Goal: Task Accomplishment & Management: Manage account settings

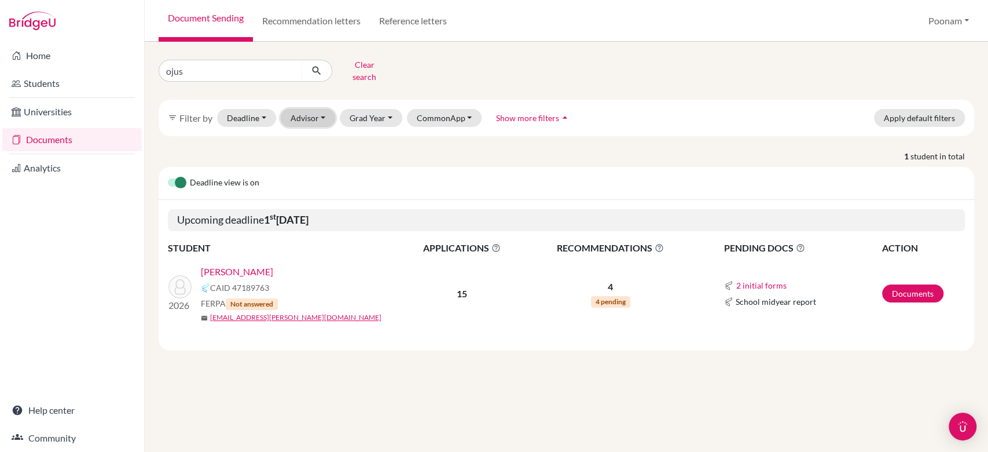
click at [303, 112] on button "Advisor" at bounding box center [308, 118] width 55 height 18
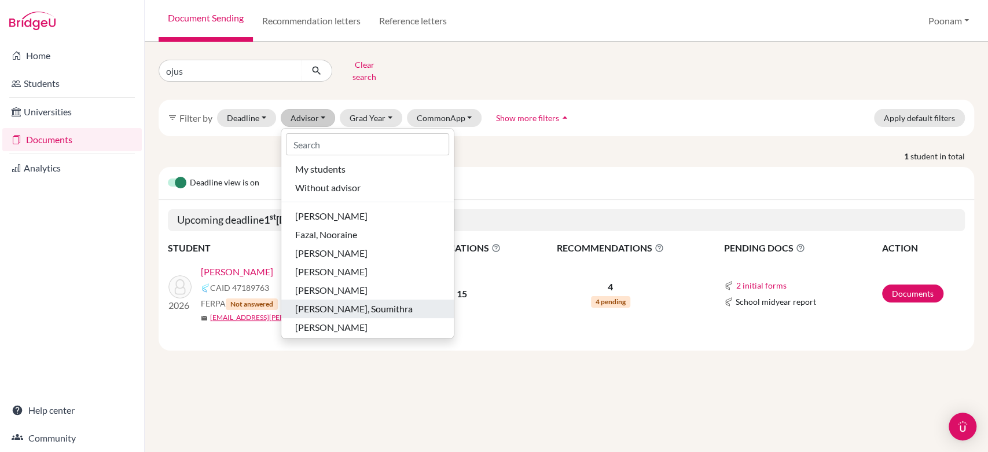
click at [329, 305] on span "[PERSON_NAME], Soumithra" at bounding box center [354, 309] width 118 height 14
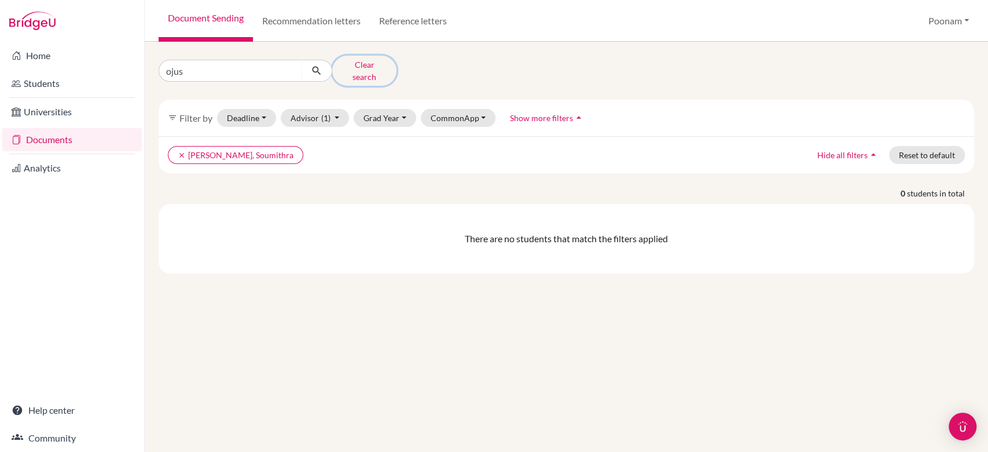
click at [357, 63] on button "Clear search" at bounding box center [364, 71] width 64 height 30
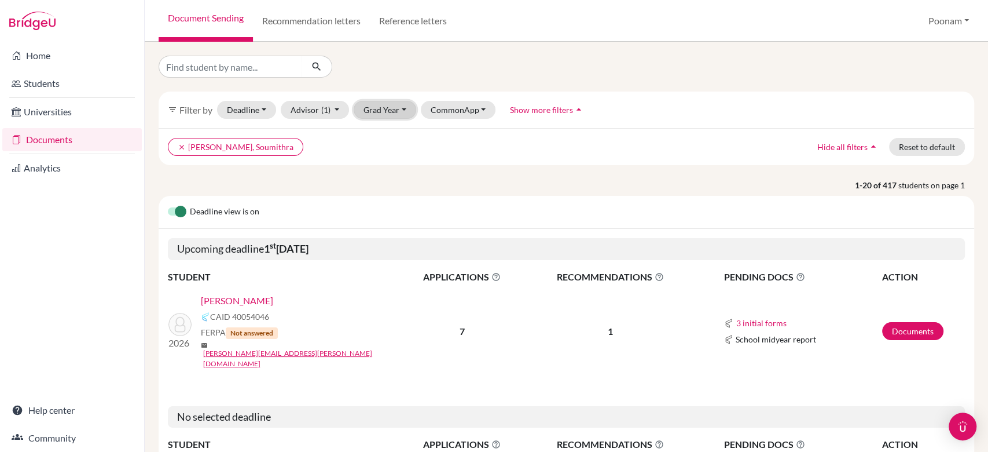
click at [376, 113] on button "Grad Year" at bounding box center [385, 110] width 63 height 18
click at [381, 173] on span "2026" at bounding box center [378, 171] width 21 height 14
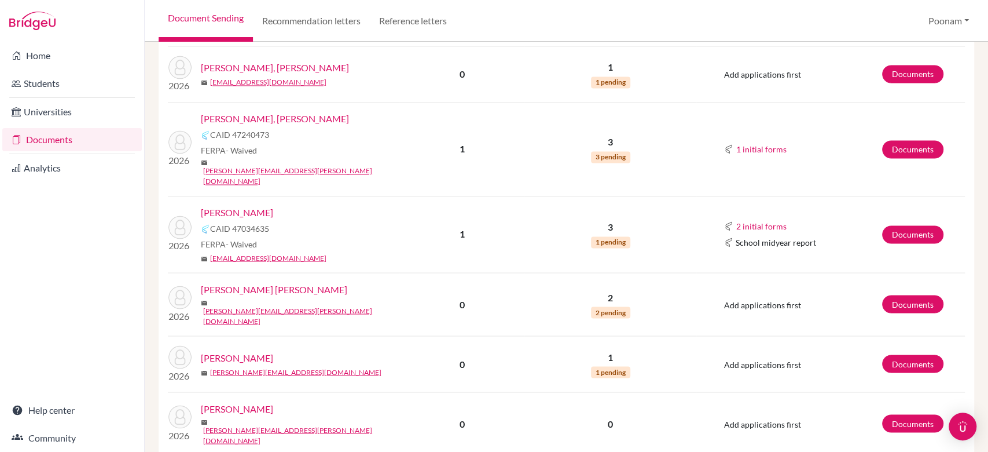
scroll to position [1283, 0]
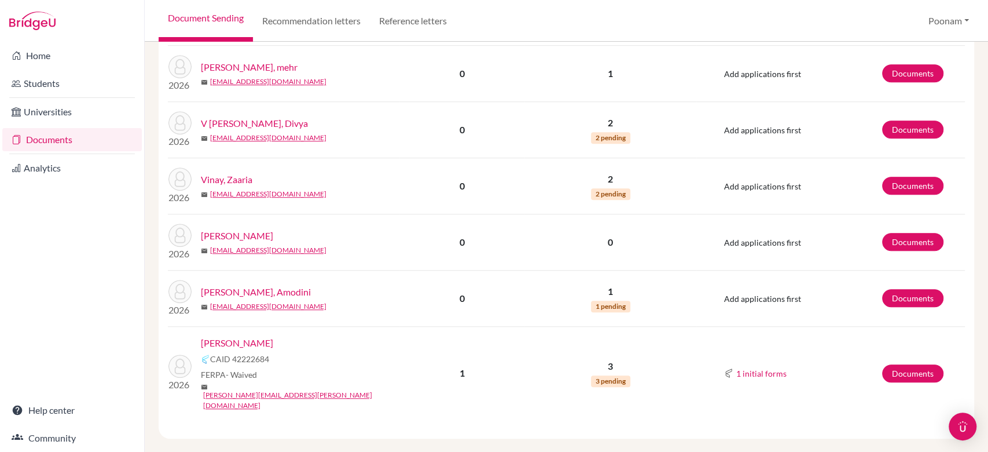
scroll to position [562, 0]
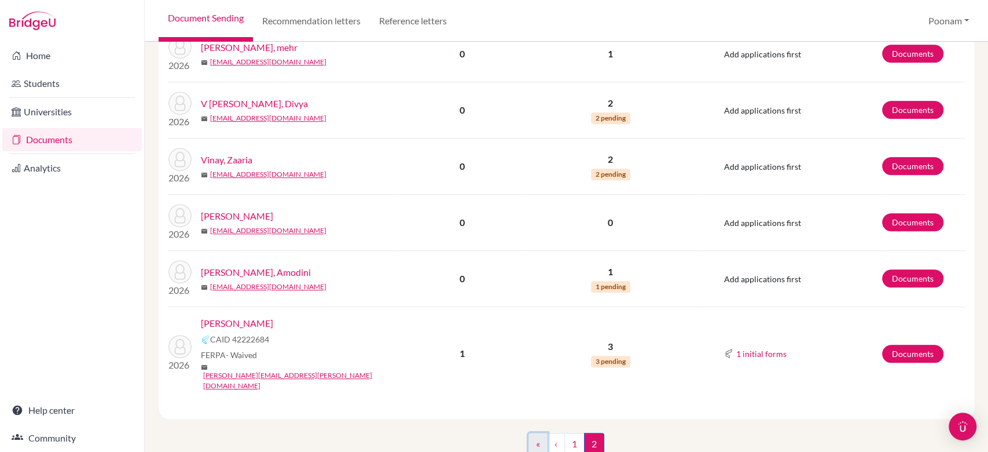
drag, startPoint x: 555, startPoint y: 396, endPoint x: 536, endPoint y: 413, distance: 25.0
click at [536, 433] on link "«" at bounding box center [538, 444] width 19 height 22
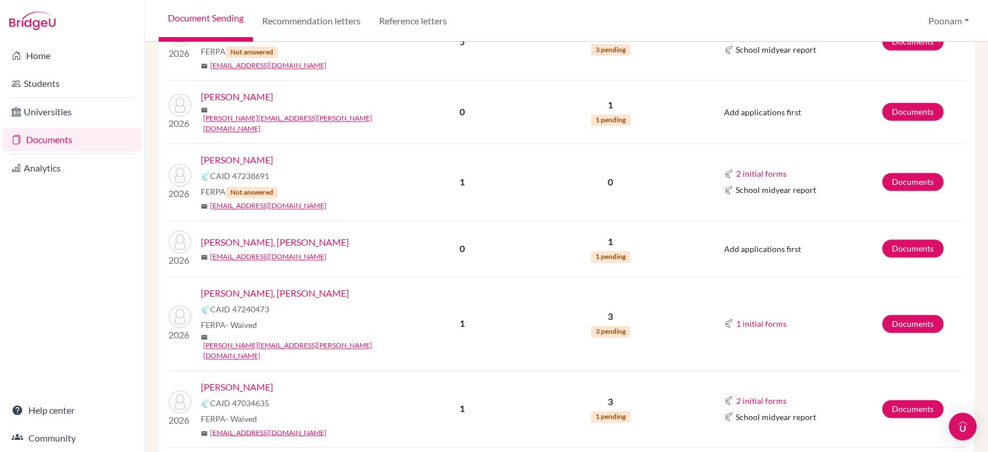
scroll to position [1098, 0]
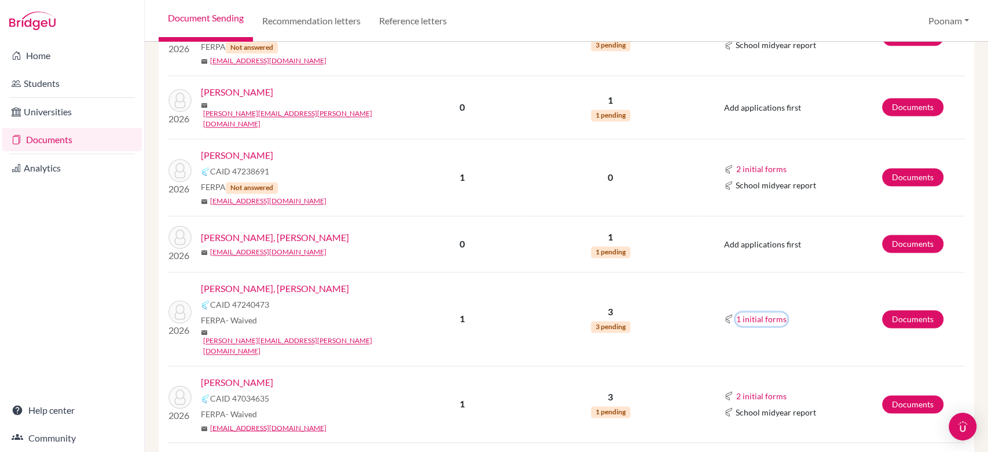
click at [756, 312] on button "1 initial forms" at bounding box center [762, 318] width 52 height 13
click at [750, 277] on div "School report" at bounding box center [769, 285] width 91 height 17
click at [750, 285] on td "1 initial forms School report" at bounding box center [789, 319] width 185 height 94
click at [900, 310] on link "Documents" at bounding box center [912, 319] width 61 height 18
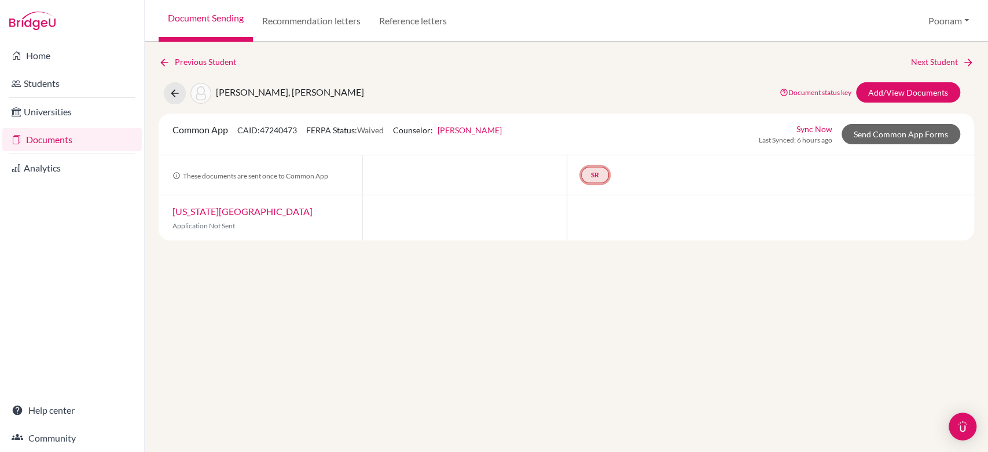
click at [592, 174] on link "SR" at bounding box center [595, 175] width 28 height 16
click at [590, 142] on link "School report" at bounding box center [594, 140] width 49 height 10
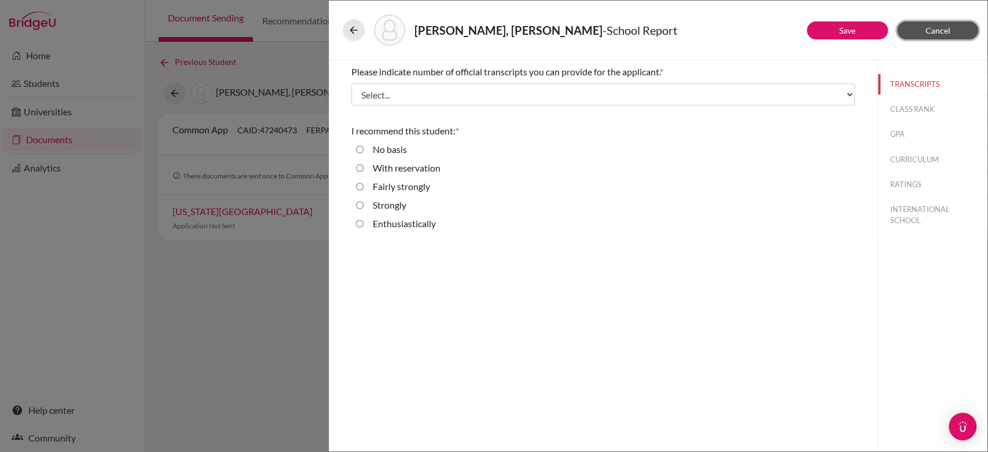
click at [936, 30] on span "Cancel" at bounding box center [938, 30] width 25 height 10
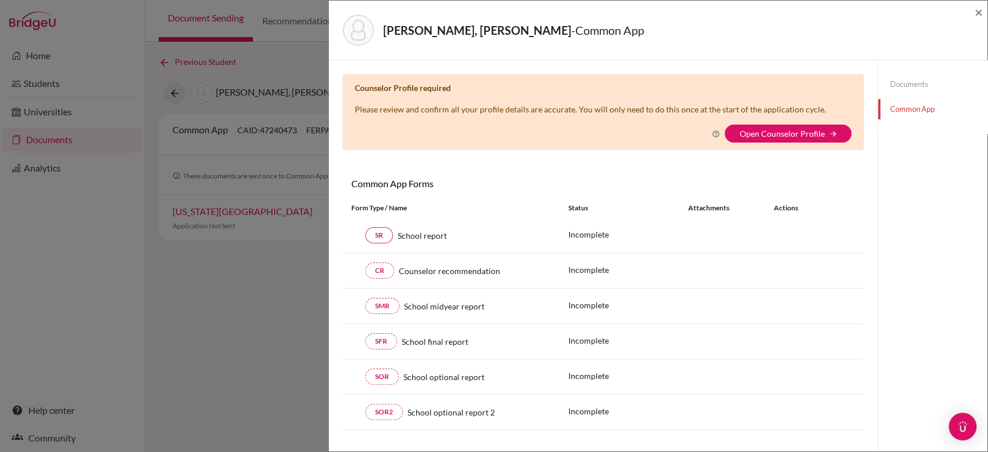
click at [32, 58] on div "Rajendra, Nivedita - Common App × × Counselor Profile required Please review an…" at bounding box center [494, 226] width 988 height 452
click at [35, 144] on div "Rajendra, Nivedita - Common App × × Counselor Profile required Please review an…" at bounding box center [494, 226] width 988 height 452
click at [769, 134] on link "Open Counselor Profile" at bounding box center [781, 134] width 85 height 10
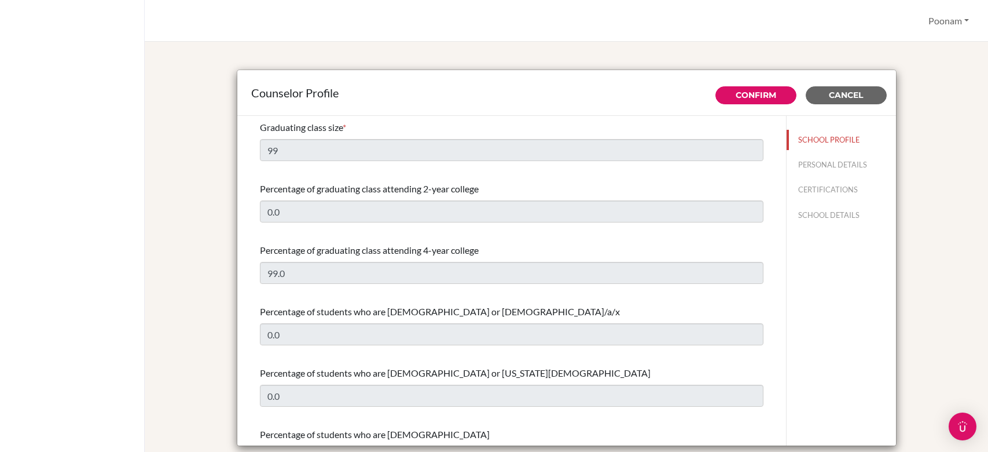
select select "0"
select select "313446"
click at [829, 97] on span "Cancel" at bounding box center [846, 95] width 34 height 10
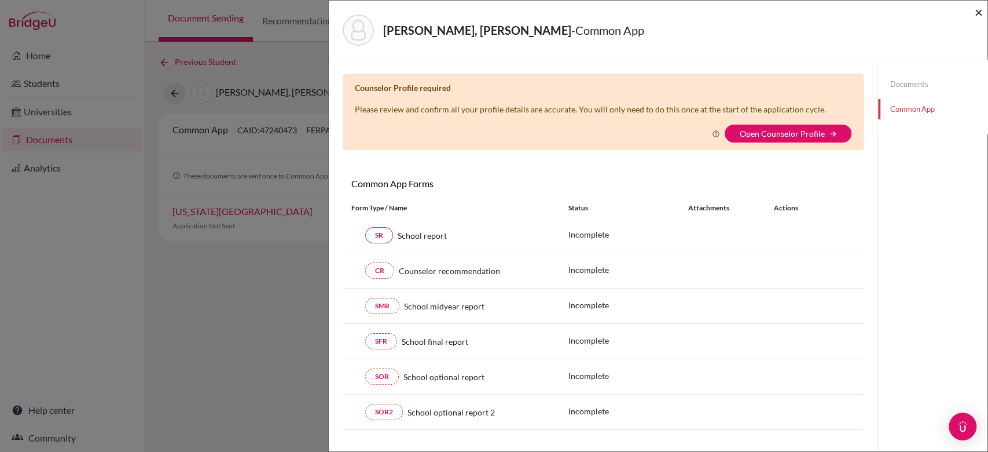
click at [980, 20] on span "×" at bounding box center [979, 11] width 8 height 17
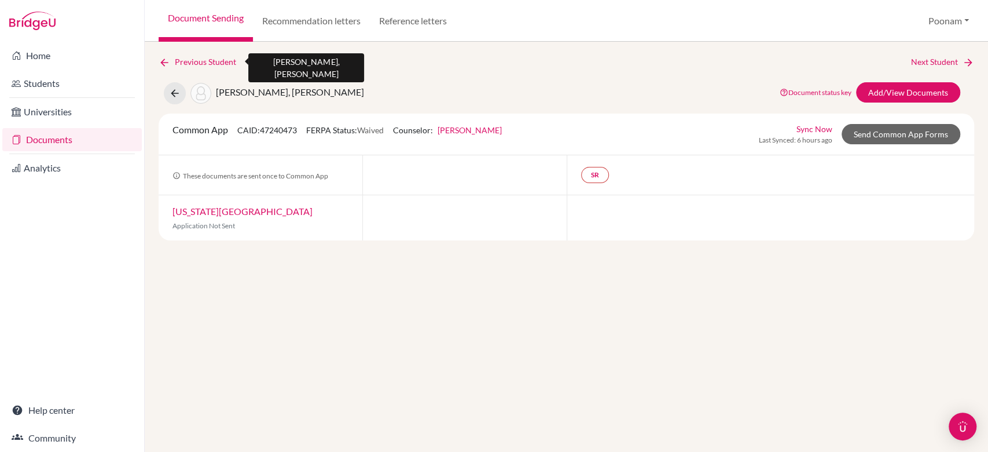
click at [167, 65] on icon at bounding box center [165, 63] width 12 height 12
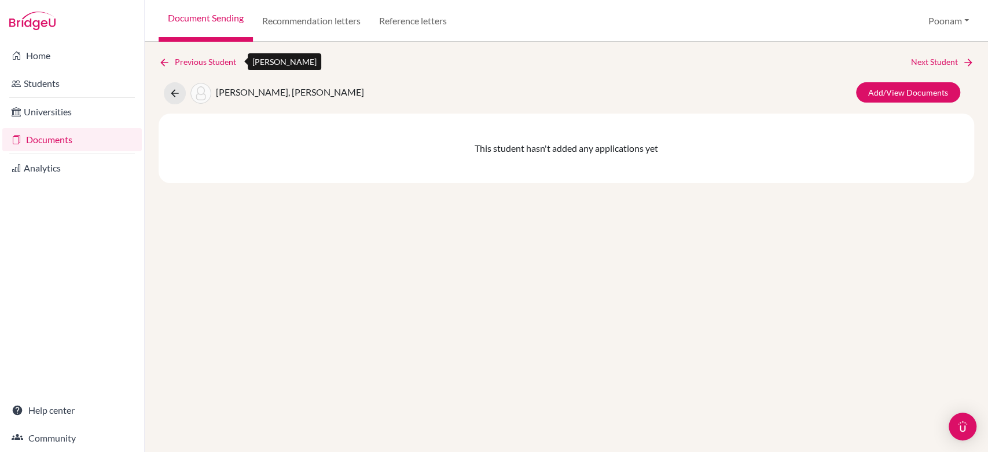
click at [167, 65] on icon at bounding box center [165, 63] width 12 height 12
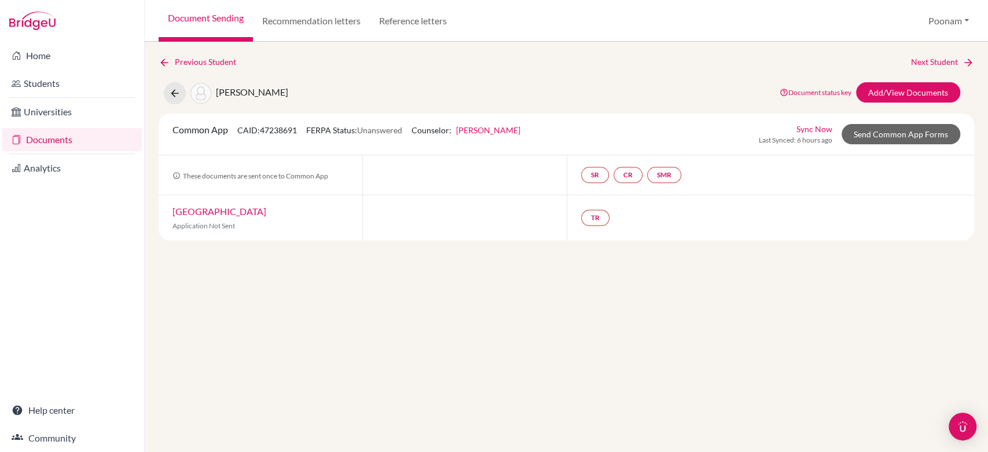
click at [52, 135] on link "Documents" at bounding box center [72, 139] width 140 height 23
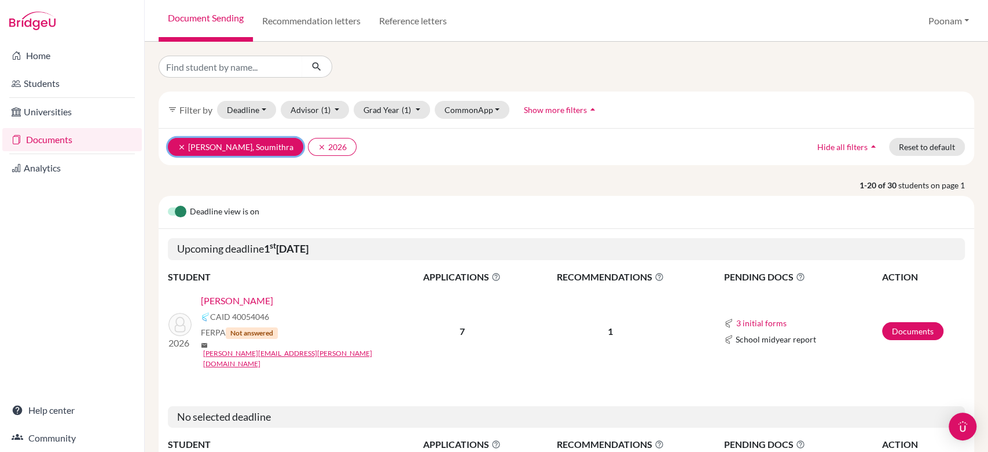
click at [180, 151] on icon "clear" at bounding box center [182, 147] width 8 height 8
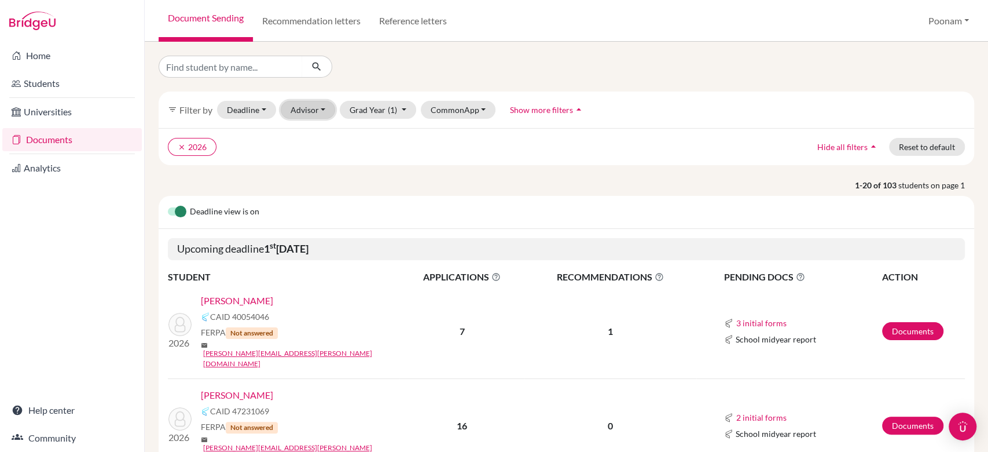
click at [323, 117] on button "Advisor" at bounding box center [308, 110] width 55 height 18
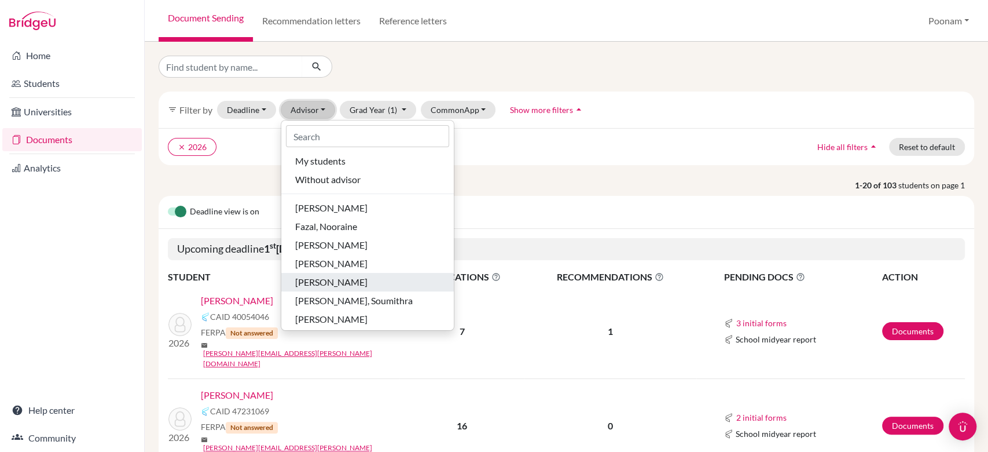
scroll to position [2, 0]
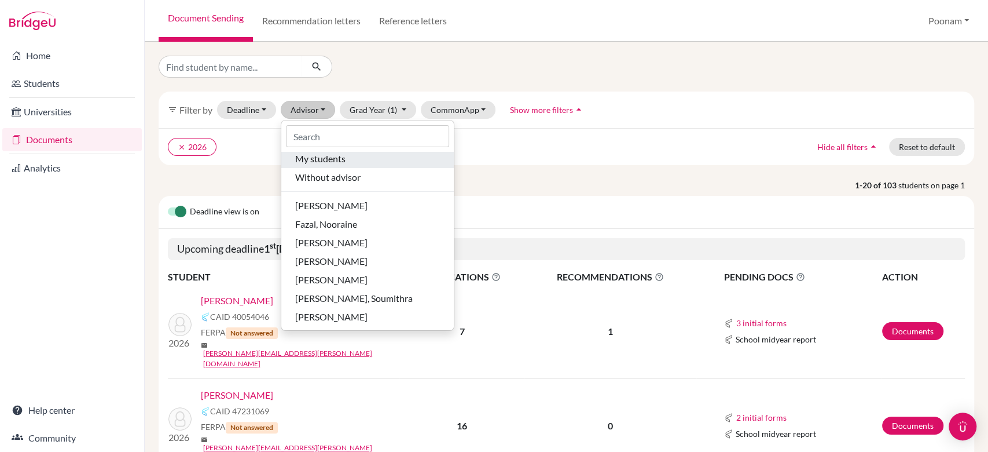
click at [371, 163] on div "My students" at bounding box center [367, 159] width 145 height 14
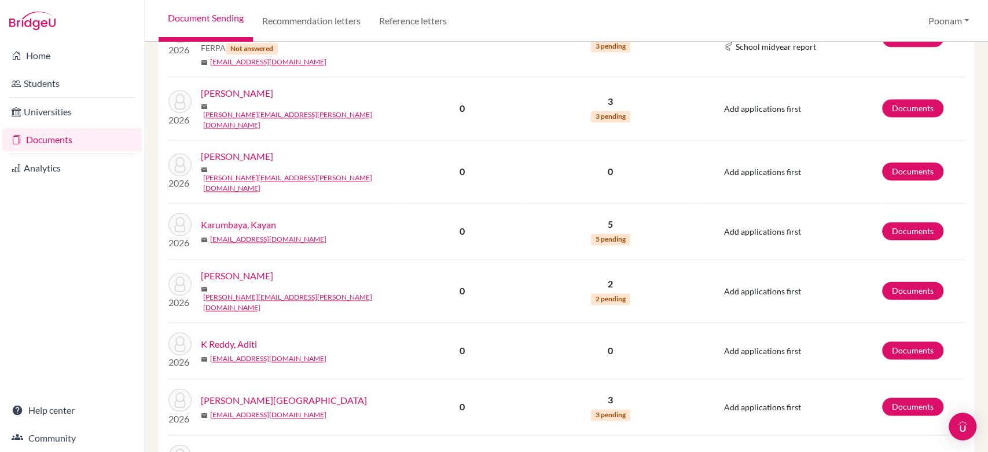
scroll to position [1254, 0]
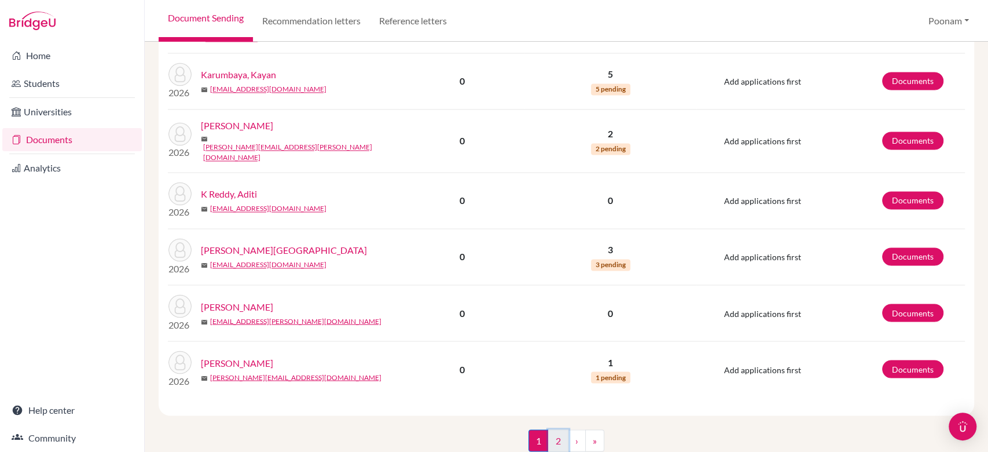
click at [555, 429] on link "2" at bounding box center [558, 440] width 20 height 22
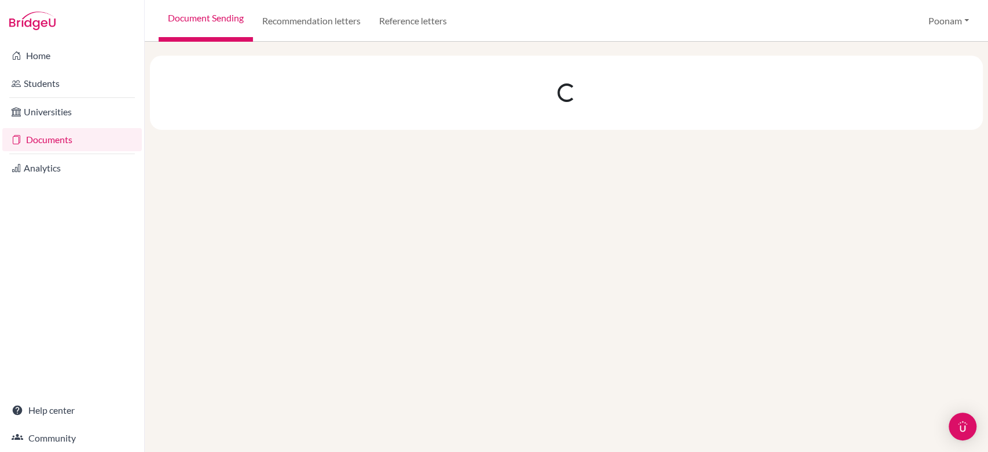
scroll to position [0, 0]
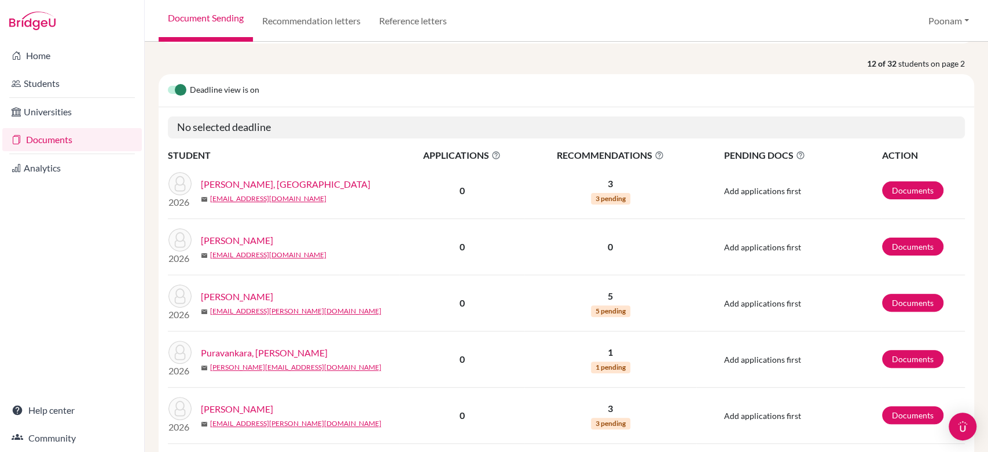
scroll to position [596, 0]
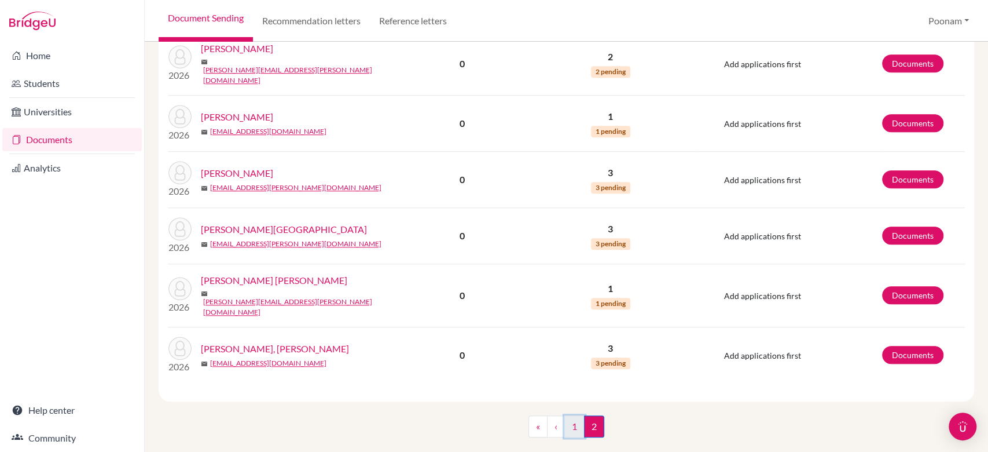
drag, startPoint x: 298, startPoint y: 290, endPoint x: 569, endPoint y: 400, distance: 293.2
click at [569, 415] on link "1" at bounding box center [575, 426] width 20 height 22
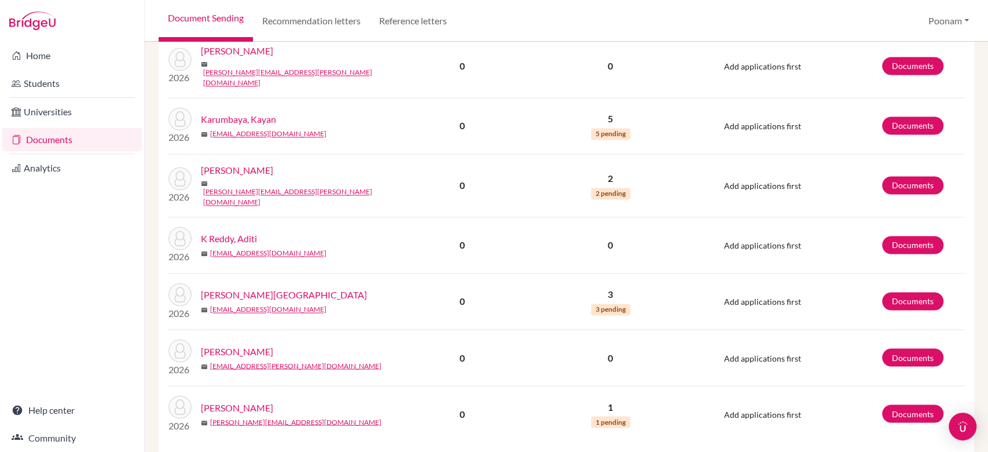
scroll to position [1254, 0]
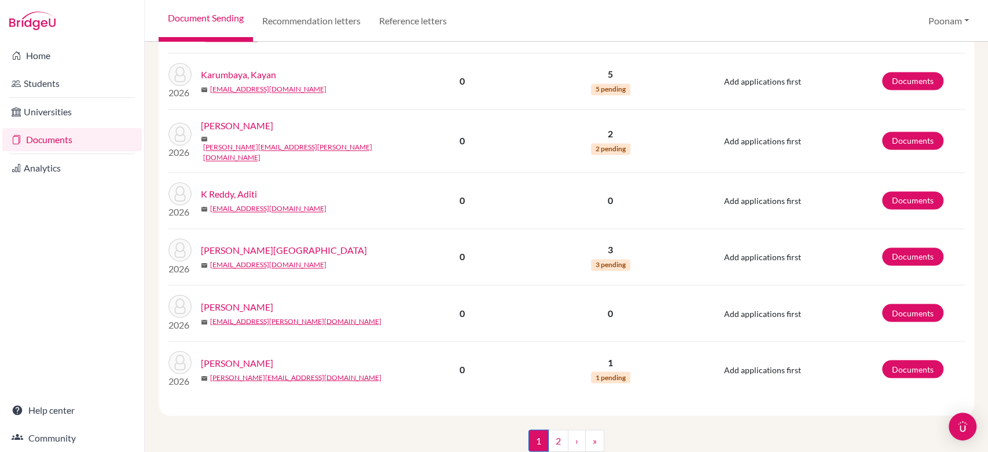
click at [48, 134] on link "Documents" at bounding box center [72, 139] width 140 height 23
